Goal: Task Accomplishment & Management: Manage account settings

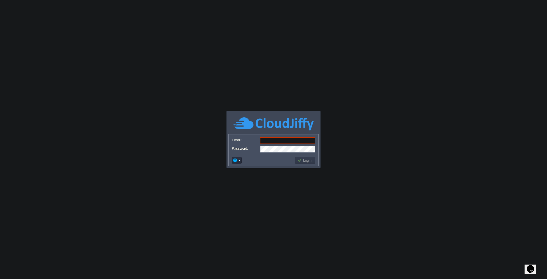
type input "[EMAIL_ADDRESS][DOMAIN_NAME]"
click at [218, 216] on body "Application Platform v.8.10.2 Email: [EMAIL_ADDRESS][DOMAIN_NAME] Password: Log…" at bounding box center [273, 139] width 547 height 279
click at [97, 148] on body "Application Platform v.8.10.2 Email: [EMAIL_ADDRESS][DOMAIN_NAME] Password: Log…" at bounding box center [273, 139] width 547 height 279
click at [242, 209] on body "Application Platform v.8.10.2 Email: [EMAIL_ADDRESS][DOMAIN_NAME] Password: Log…" at bounding box center [273, 139] width 547 height 279
click at [300, 162] on button "Login" at bounding box center [304, 160] width 15 height 5
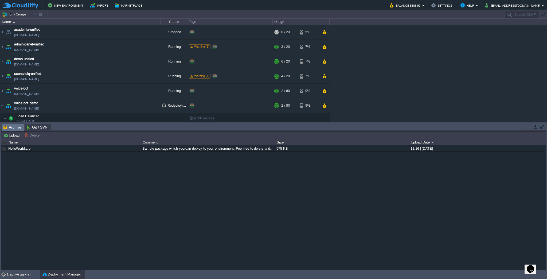
scroll to position [15, 0]
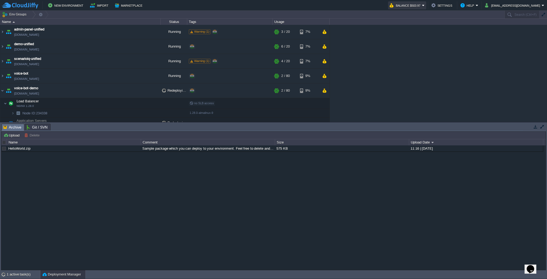
click at [407, 3] on button "Balance $503.97" at bounding box center [406, 5] width 32 height 6
click at [378, 70] on div "academia-unified [DOMAIN_NAME] Stopped + Add to Env Group RAM 0% CPU 0% 0 / 20 …" at bounding box center [273, 73] width 547 height 97
click at [421, 5] on button "Balance $503.97" at bounding box center [406, 5] width 32 height 6
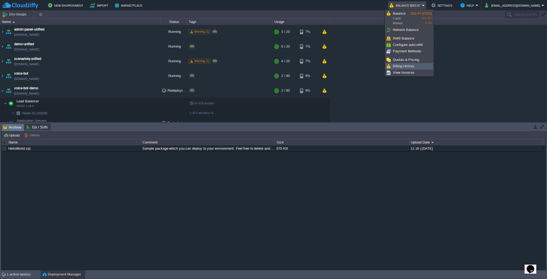
click at [409, 64] on span "Billing History" at bounding box center [403, 66] width 21 height 4
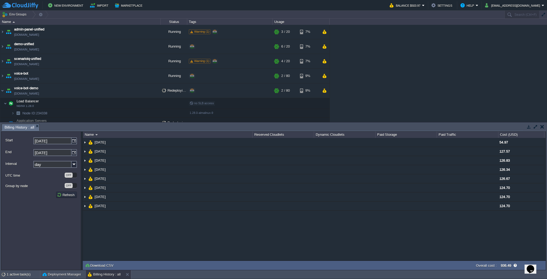
scroll to position [59, 0]
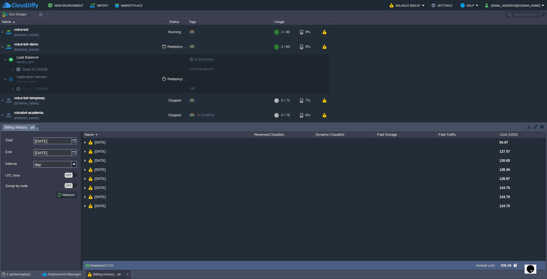
click at [532, 268] on icon "Chat widget" at bounding box center [530, 269] width 7 height 8
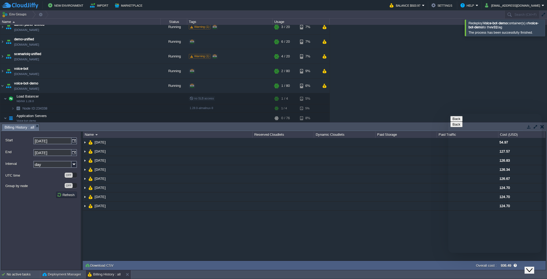
click at [461, 76] on div "academia-unified [DOMAIN_NAME] Stopped + Add to Env Group RAM 0% CPU 0% 0 / 20 …" at bounding box center [273, 73] width 547 height 97
click at [376, 78] on div "academia-unified [DOMAIN_NAME] Stopped + Add to Env Group RAM 0% CPU 0% 0 / 20 …" at bounding box center [273, 73] width 547 height 97
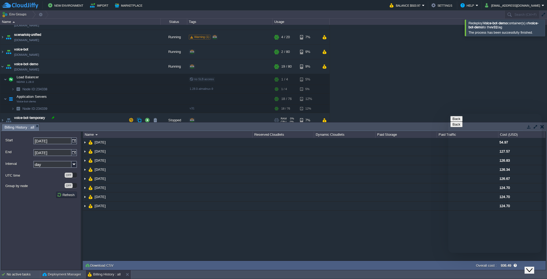
scroll to position [48, 0]
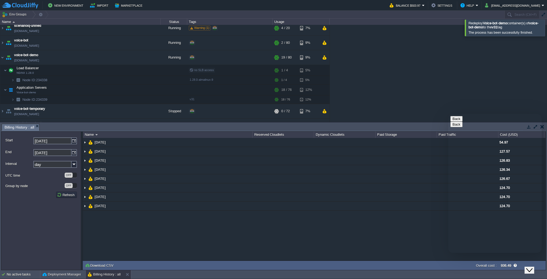
click at [441, 85] on div "academia-unified [DOMAIN_NAME] Stopped + Add to Env Group RAM 0% CPU 0% 0 / 20 …" at bounding box center [273, 73] width 547 height 97
click at [2, 55] on img at bounding box center [2, 57] width 4 height 14
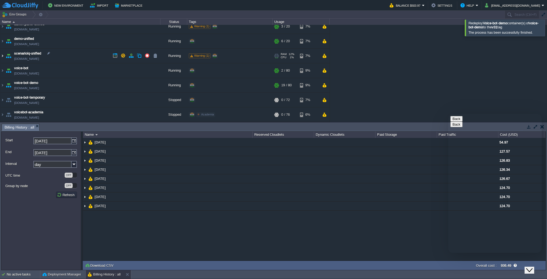
scroll to position [20, 0]
click at [457, 121] on button "Back" at bounding box center [456, 119] width 12 height 6
click at [457, 265] on div "We are live and ready to chat with you now. How can we help you? New Conversati…" at bounding box center [494, 279] width 89 height 28
click at [406, 66] on div "academia-unified [DOMAIN_NAME] Stopped + Add to Env Group RAM 0% CPU 0% 0 / 20 …" at bounding box center [273, 73] width 547 height 97
click at [3, 58] on img at bounding box center [2, 56] width 4 height 14
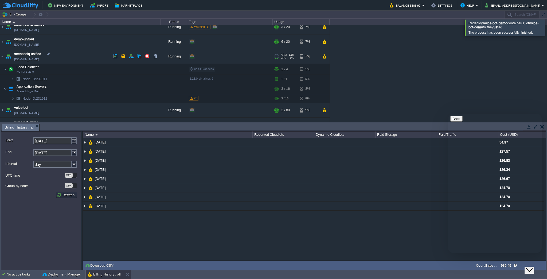
click at [6, 56] on img at bounding box center [8, 56] width 7 height 14
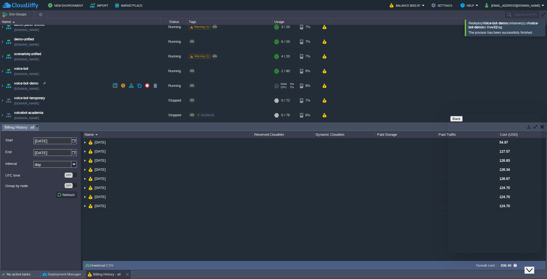
click at [5, 87] on img at bounding box center [8, 86] width 7 height 14
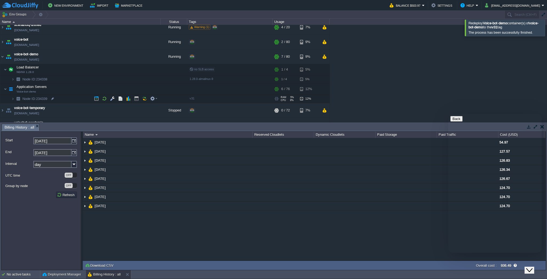
scroll to position [59, 0]
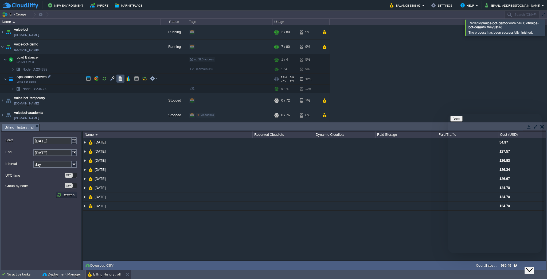
click at [120, 79] on button "button" at bounding box center [120, 78] width 5 height 5
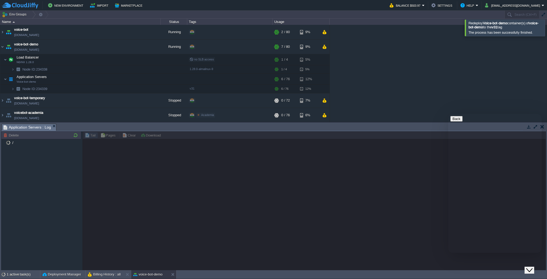
click at [534, 267] on button "Close Chat This icon closes the chat window." at bounding box center [529, 270] width 10 height 7
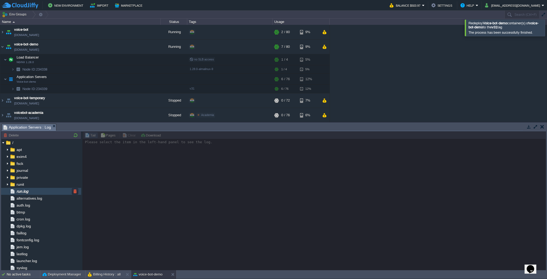
click at [36, 192] on div "run.log" at bounding box center [41, 191] width 80 height 7
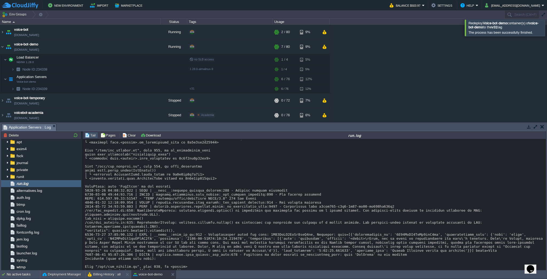
scroll to position [1689, 0]
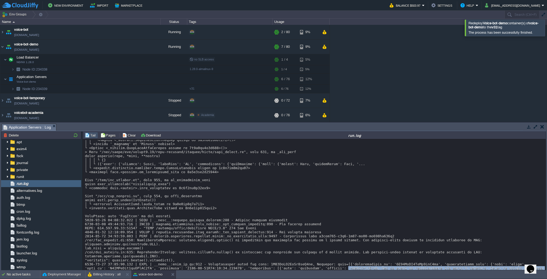
drag, startPoint x: 305, startPoint y: 197, endPoint x: 307, endPoint y: 208, distance: 10.9
copy div "'<think>\nOkay, let me start by understanding the user\'s scenario. They\'re [P…"
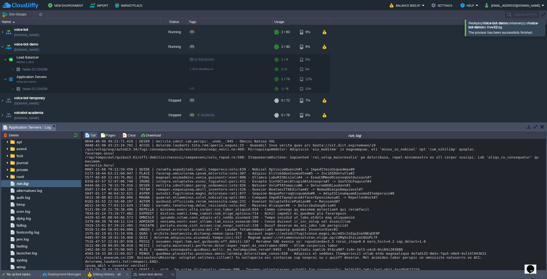
scroll to position [2144, 0]
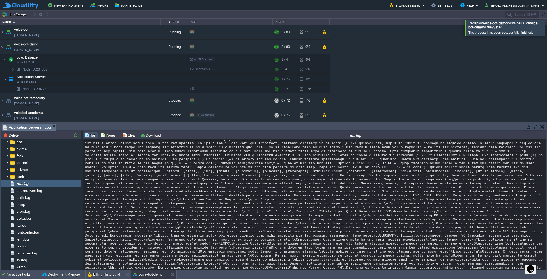
drag, startPoint x: 172, startPoint y: 205, endPoint x: 217, endPoint y: 203, distance: 45.2
drag, startPoint x: 218, startPoint y: 204, endPoint x: 260, endPoint y: 214, distance: 43.1
drag, startPoint x: 302, startPoint y: 217, endPoint x: 315, endPoint y: 218, distance: 13.7
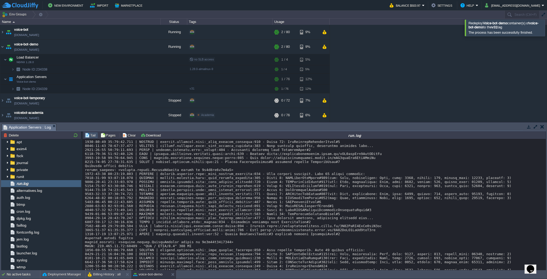
scroll to position [2909, 0]
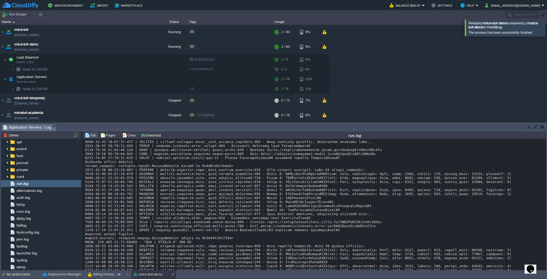
click at [474, 67] on div "academia-unified [DOMAIN_NAME] Stopped + Add to Env Group RAM 0% CPU 0% 0 / 20 …" at bounding box center [273, 73] width 547 height 97
